Goal: Information Seeking & Learning: Compare options

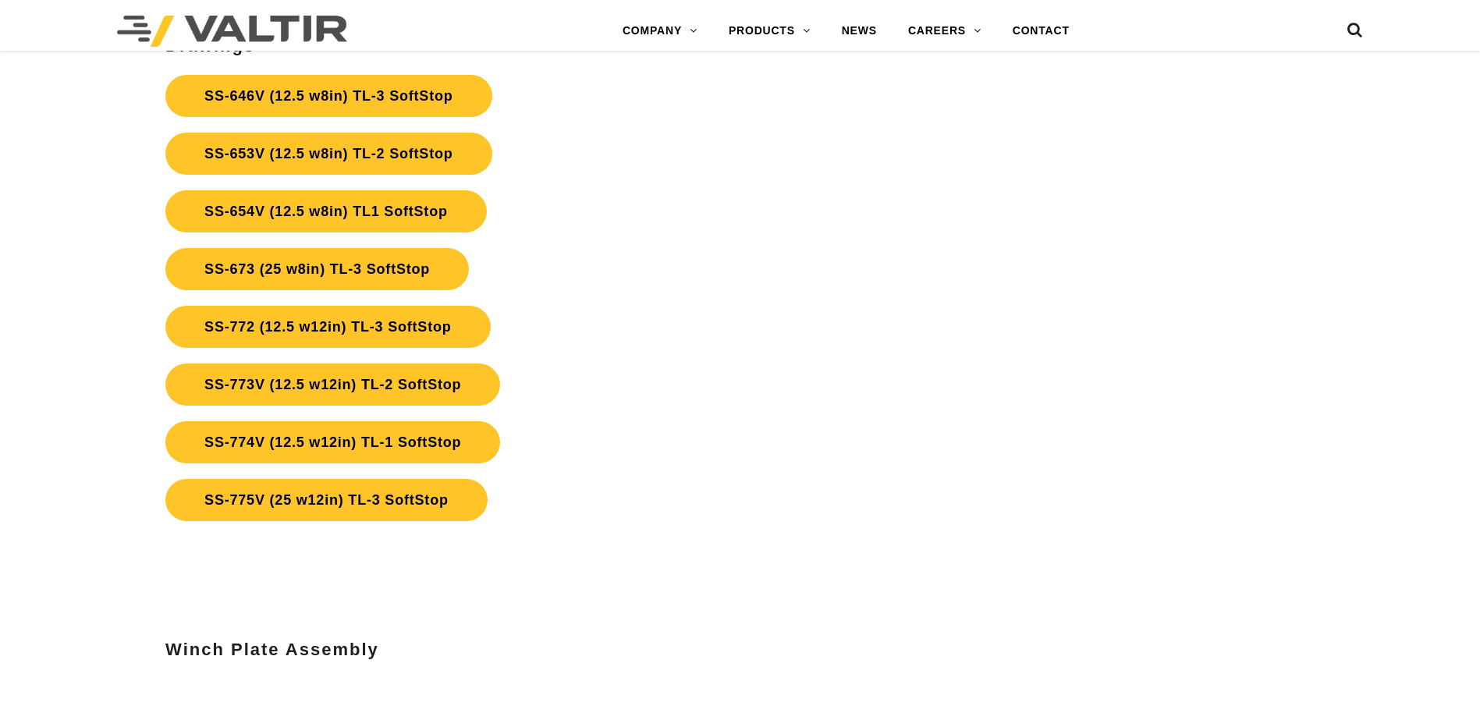
scroll to position [5825, 0]
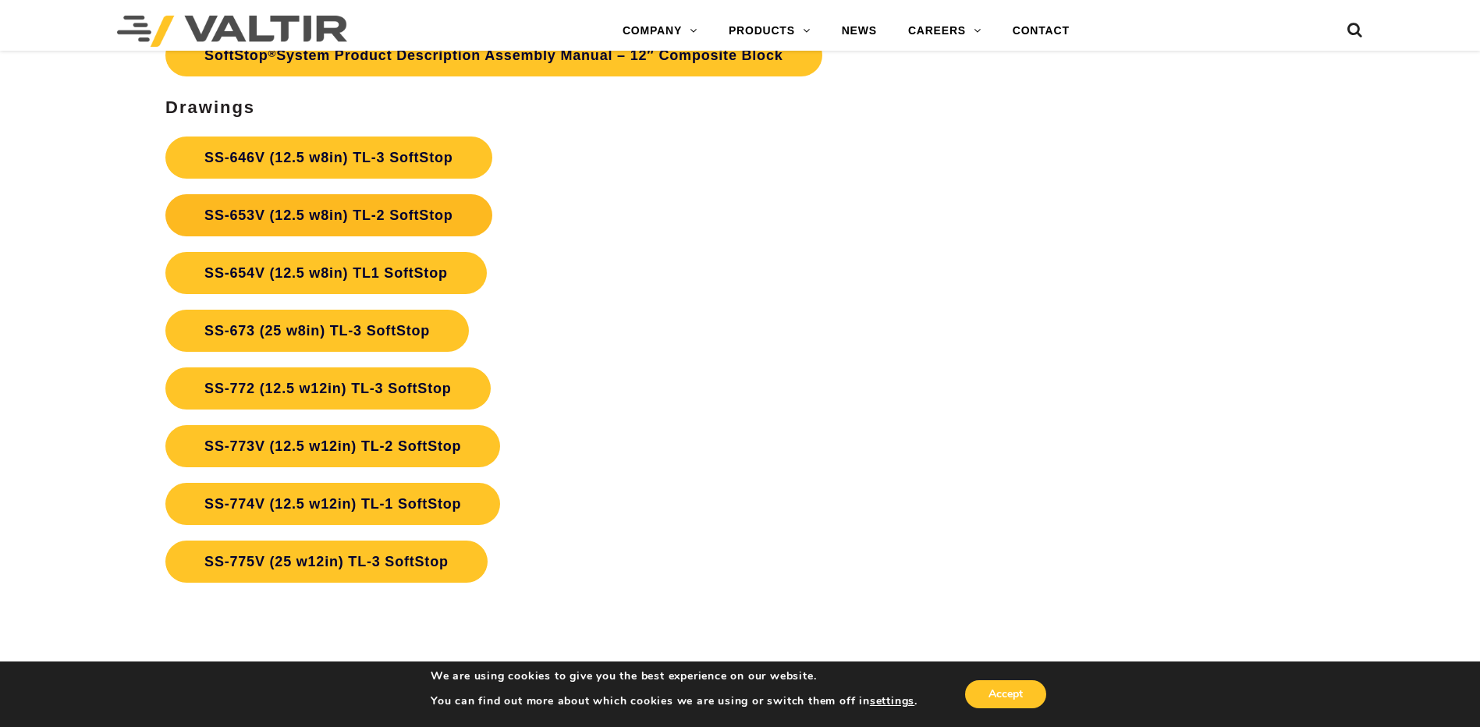
click at [378, 207] on link "SS-653V (12.5 w8in) TL-2 SoftStop" at bounding box center [328, 215] width 326 height 42
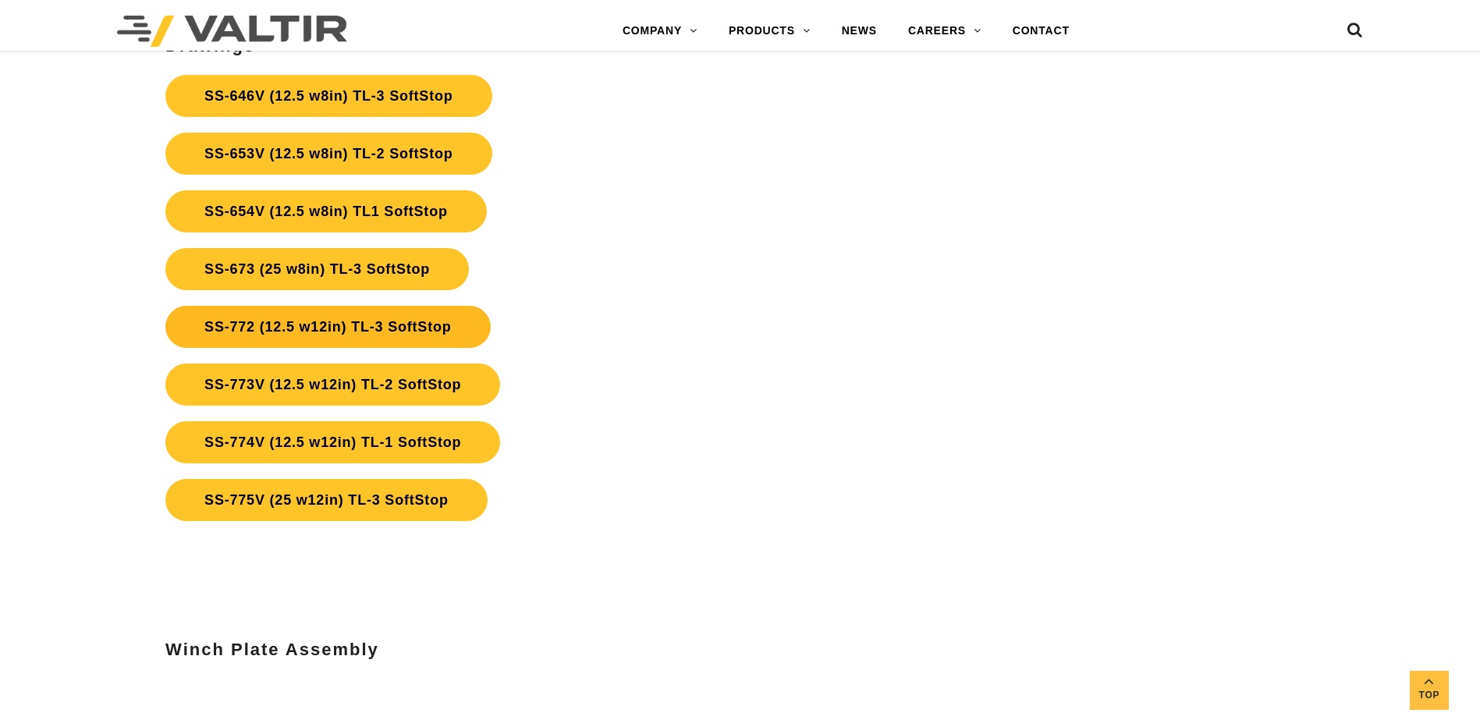
scroll to position [5825, 0]
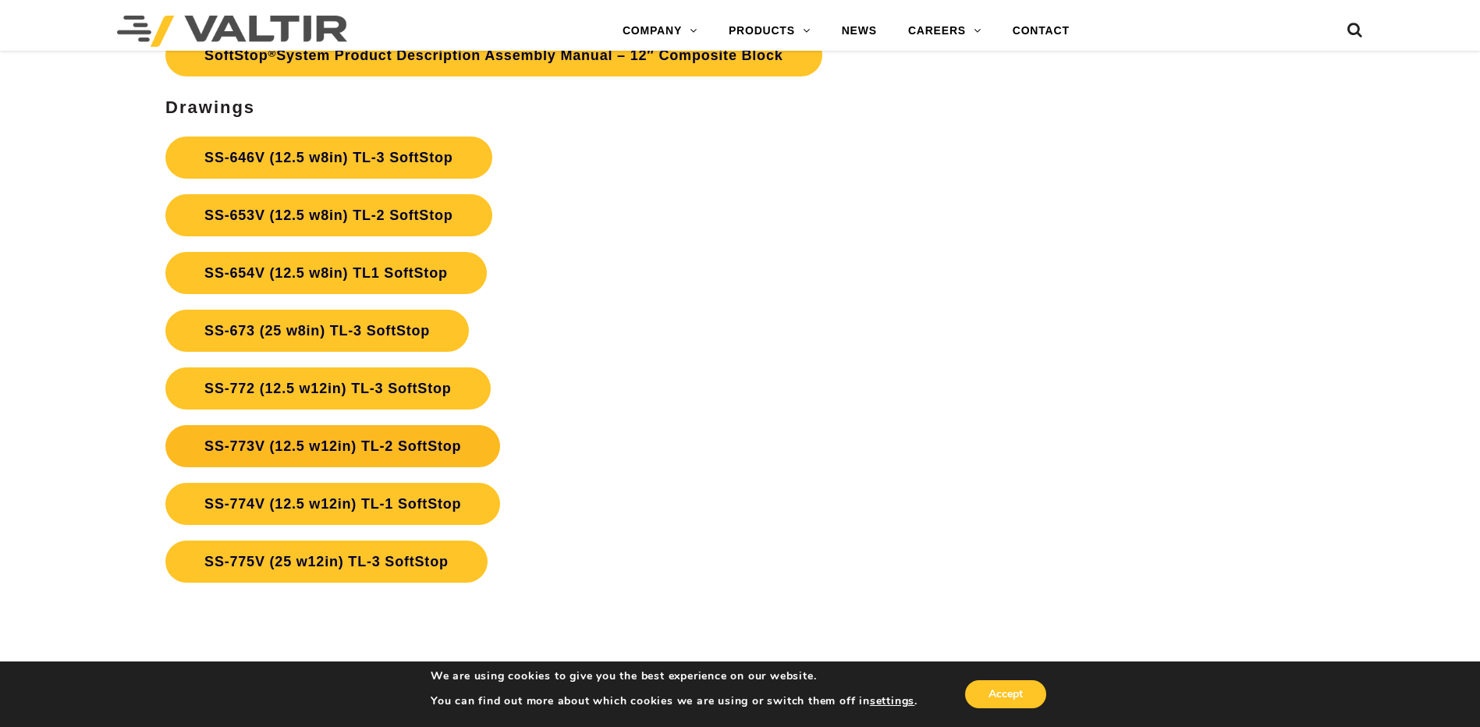
click at [377, 442] on link "SS-773V (12.5 w12in) TL-2 SoftStop" at bounding box center [332, 446] width 335 height 42
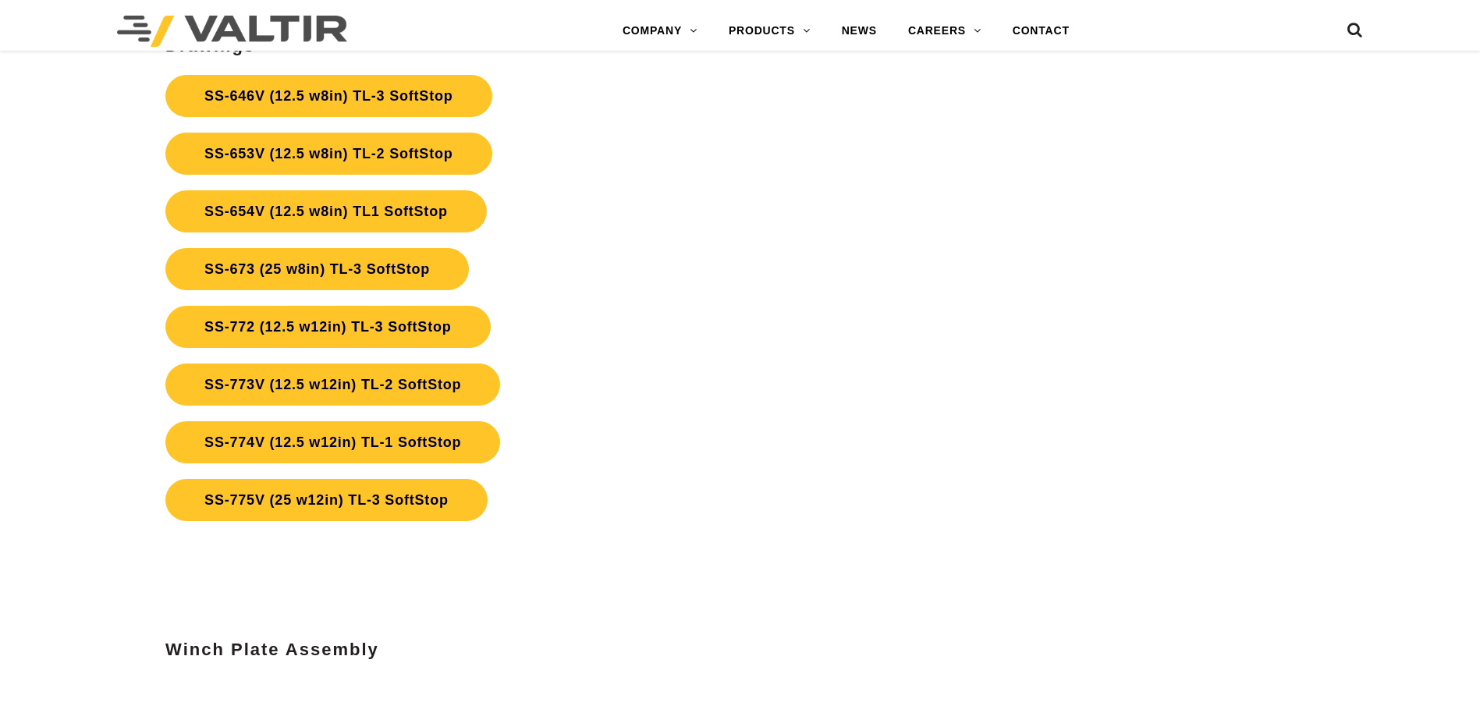
scroll to position [5825, 0]
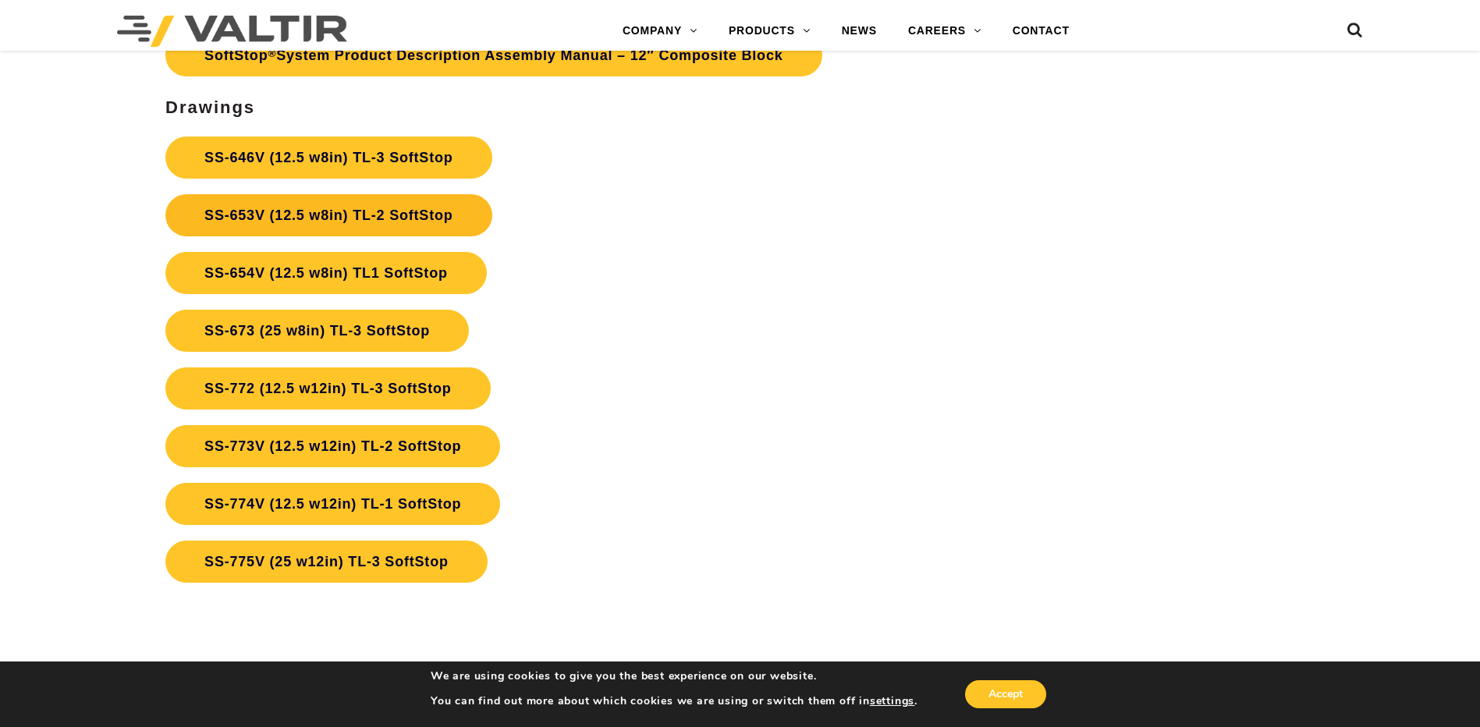
click at [365, 216] on link "SS-653V (12.5 w8in) TL-2 SoftStop" at bounding box center [328, 215] width 326 height 42
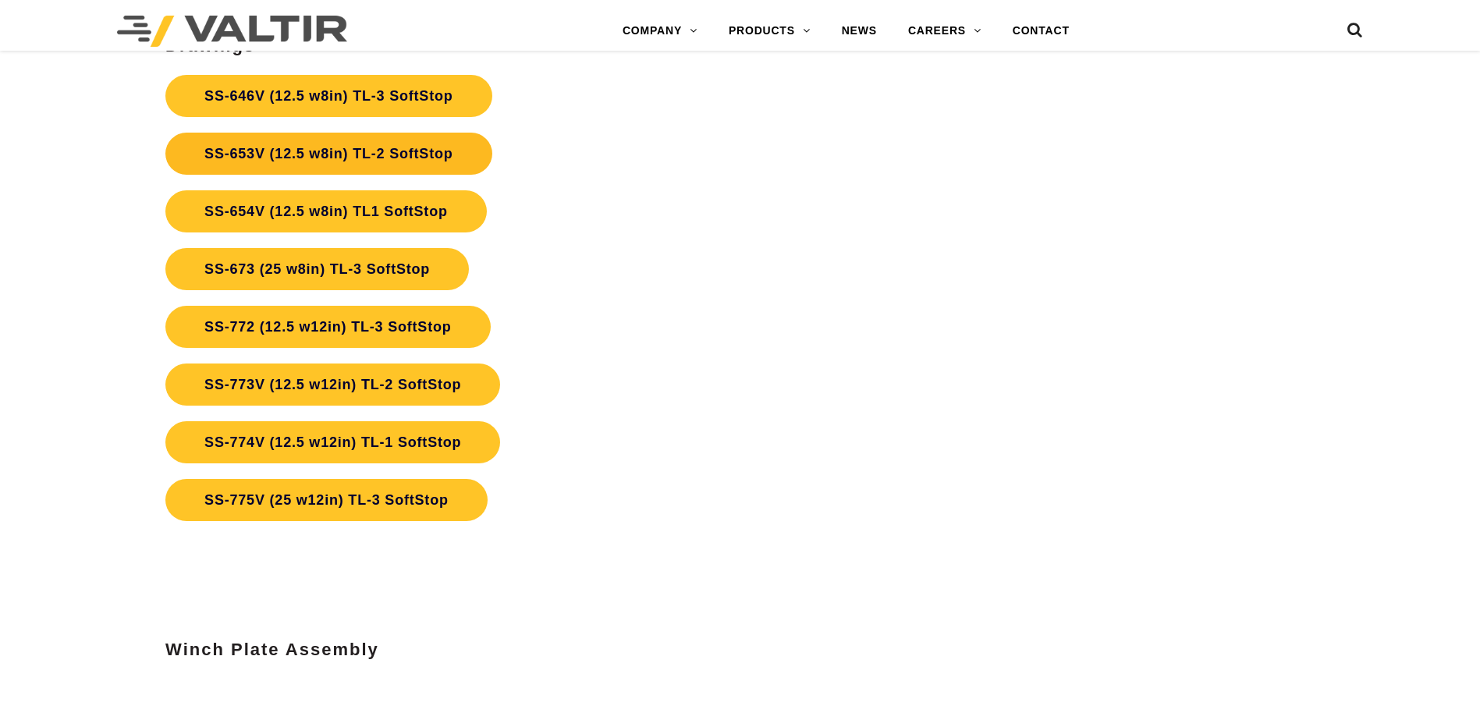
scroll to position [5825, 0]
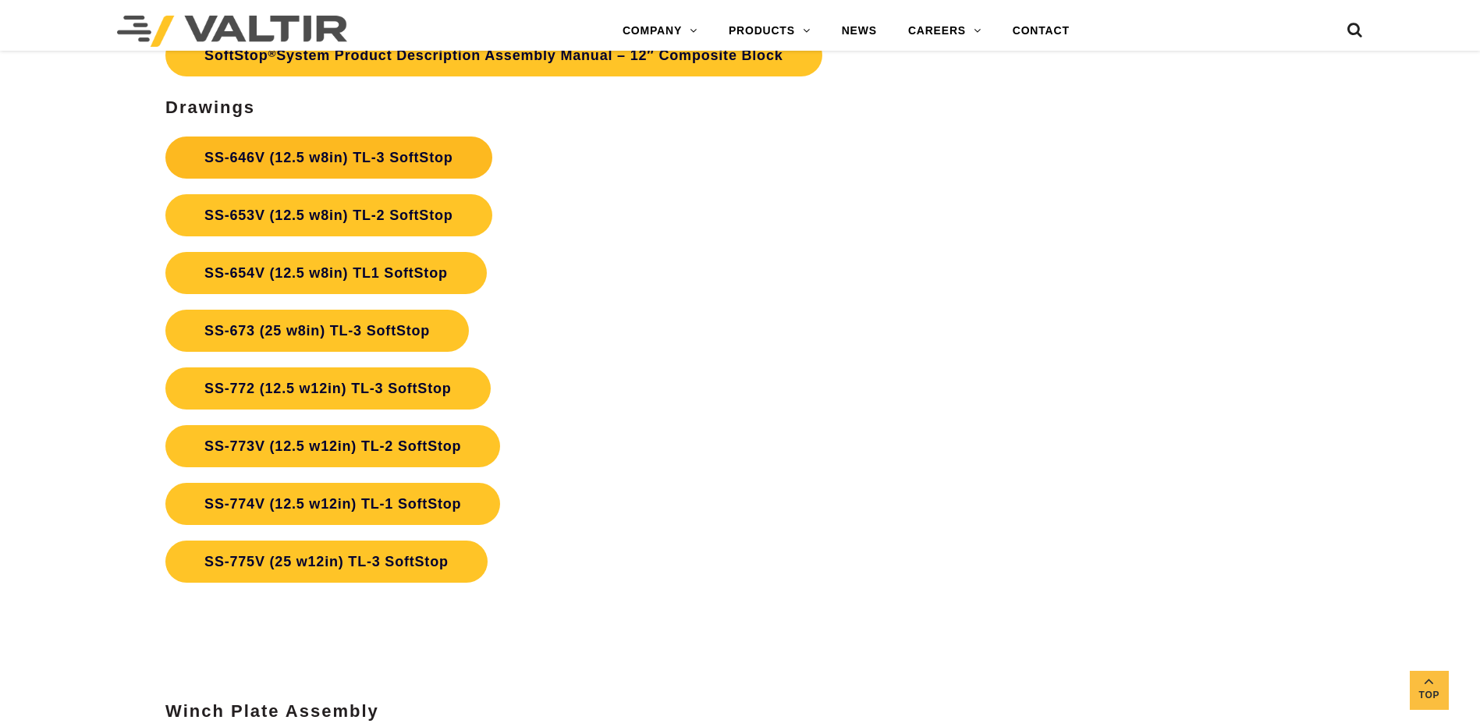
click at [413, 165] on link "SS-646V (12.5 w8in) TL-3 SoftStop" at bounding box center [328, 158] width 326 height 42
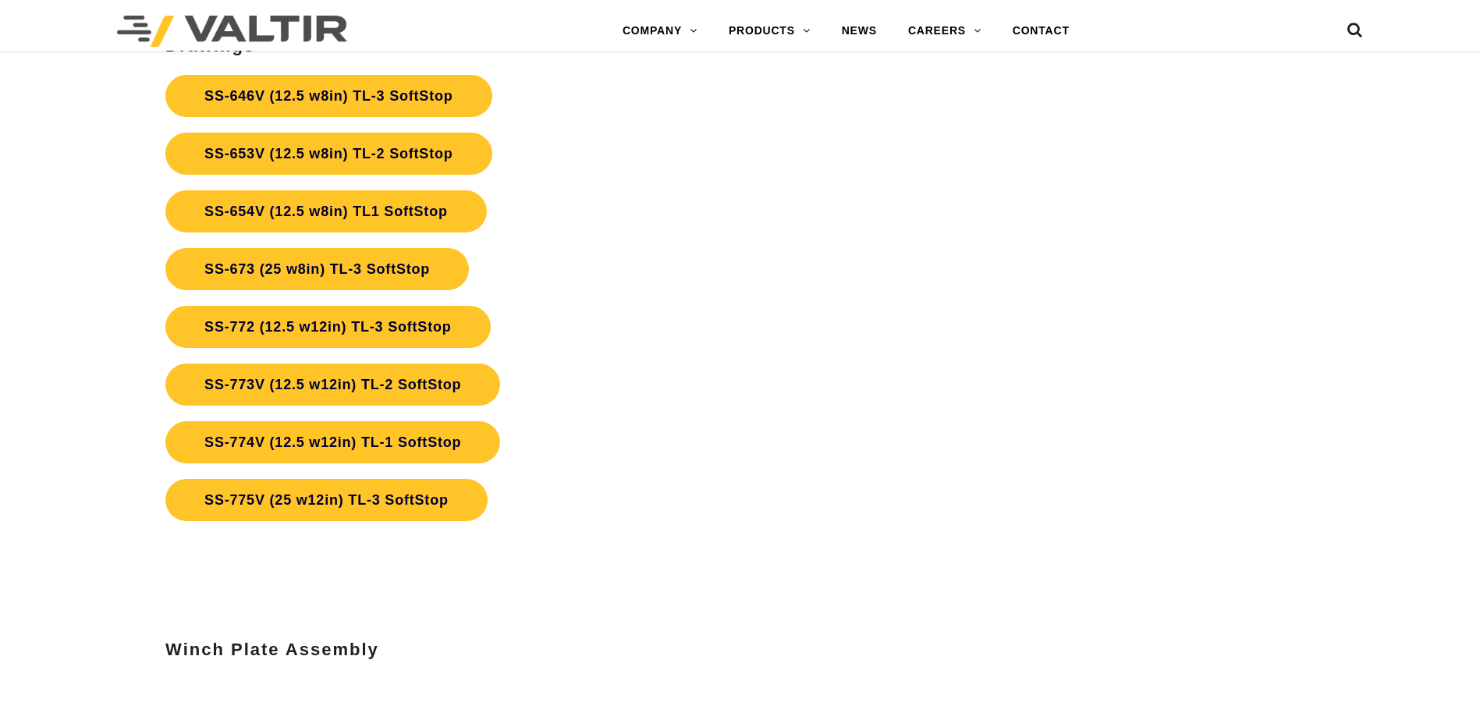
scroll to position [5825, 0]
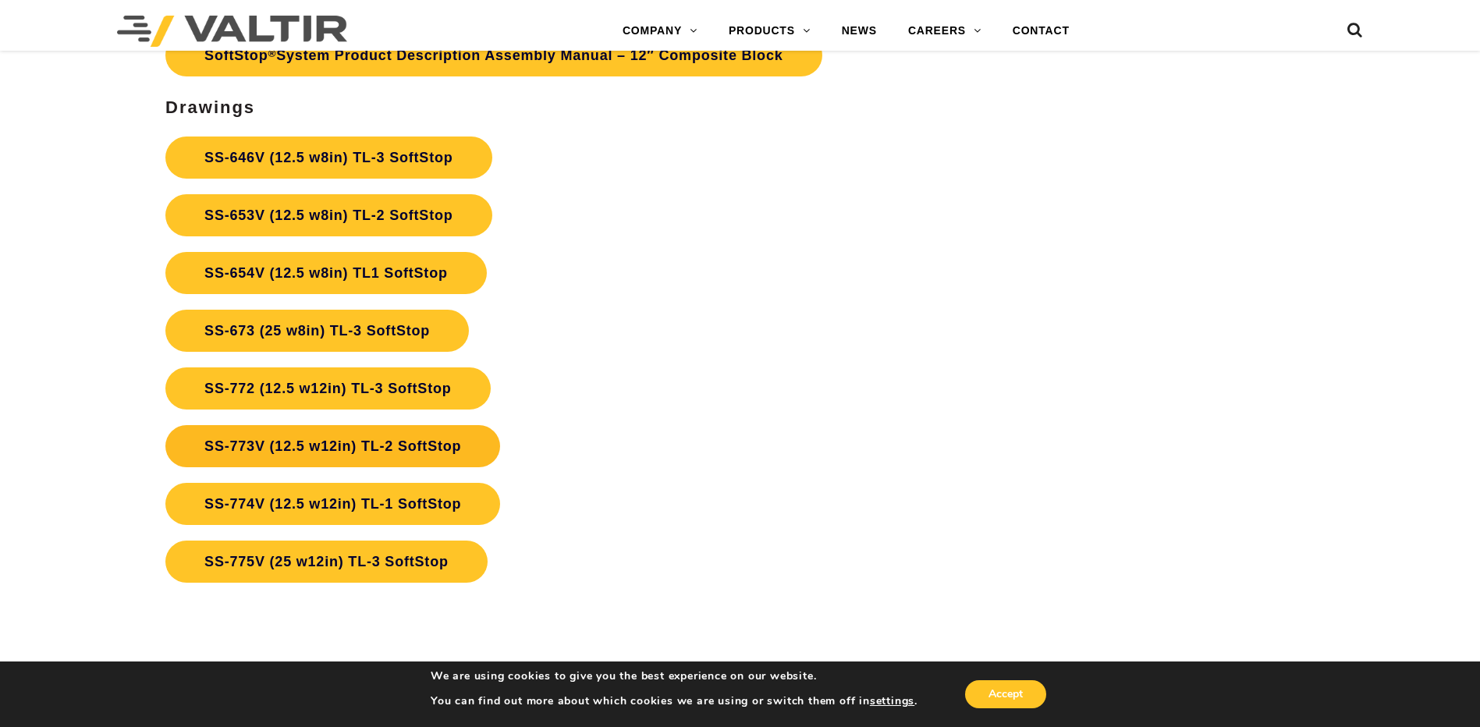
click at [369, 445] on link "SS-773V (12.5 w12in) TL-2 SoftStop" at bounding box center [332, 446] width 335 height 42
